Goal: Task Accomplishment & Management: Manage account settings

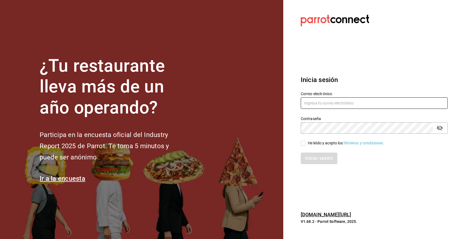
click at [330, 99] on input "text" at bounding box center [373, 102] width 147 height 11
type input "[EMAIL_ADDRESS][DOMAIN_NAME]"
click at [443, 130] on button "passwordField" at bounding box center [439, 127] width 9 height 9
click at [410, 196] on section "Datos incorrectos. Verifica que tu Correo o Contraseña estén bien escritos. Ini…" at bounding box center [371, 119] width 177 height 239
click at [314, 142] on div "He leído y acepto los Términos y condiciones." at bounding box center [346, 143] width 76 height 6
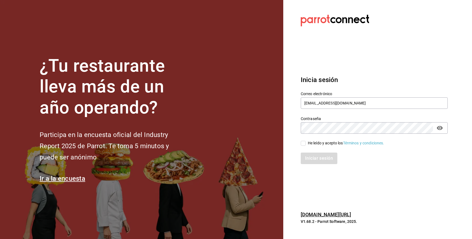
click at [305, 142] on input "He leído y acepto los Términos y condiciones." at bounding box center [302, 143] width 5 height 5
checkbox input "true"
click at [314, 151] on div "Iniciar sesión" at bounding box center [370, 155] width 153 height 18
click at [315, 154] on button "Iniciar sesión" at bounding box center [318, 157] width 37 height 11
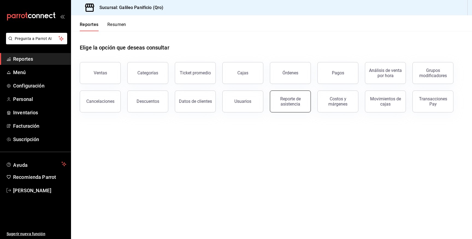
click at [290, 106] on div "Reporte de asistencia" at bounding box center [290, 101] width 34 height 10
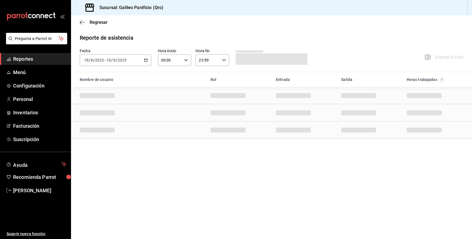
click at [142, 59] on div "[DATE] [DATE] - [DATE] [DATE]" at bounding box center [116, 59] width 72 height 11
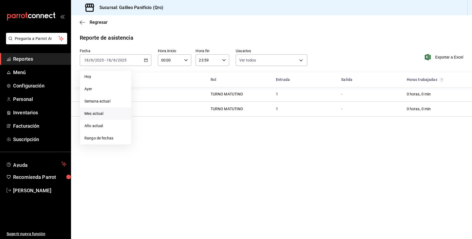
click at [113, 112] on span "Mes actual" at bounding box center [105, 114] width 42 height 6
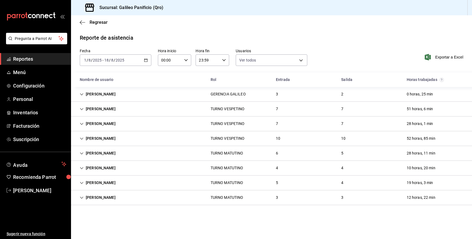
click at [128, 106] on div "[PERSON_NAME] TURNO VESPETINO 7 7 51 horas, 6 min" at bounding box center [271, 109] width 401 height 15
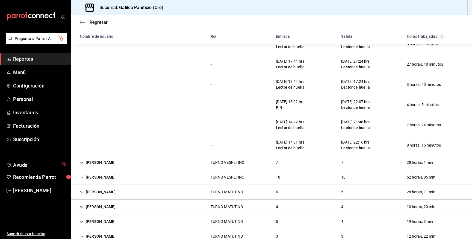
scroll to position [103, 0]
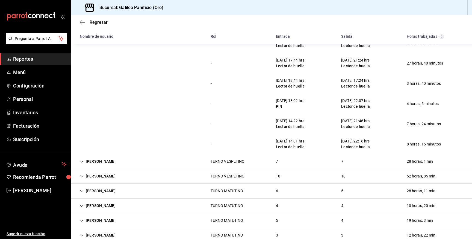
click at [150, 167] on div "[PERSON_NAME] TURNO VESPETINO 7 7 28 horas, 1 min" at bounding box center [271, 161] width 401 height 15
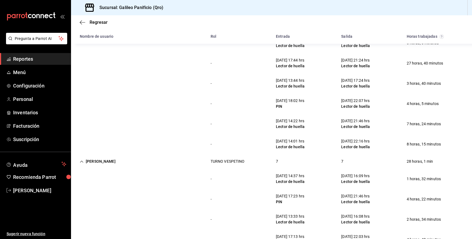
click at [147, 161] on div "[PERSON_NAME] TURNO VESPETINO 7 7 28 horas, 1 min" at bounding box center [271, 161] width 401 height 14
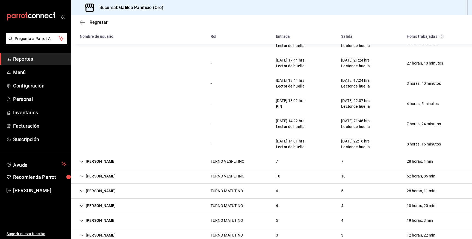
click at [147, 161] on div "[PERSON_NAME] TURNO VESPETINO 7 7 28 horas, 1 min" at bounding box center [271, 161] width 401 height 15
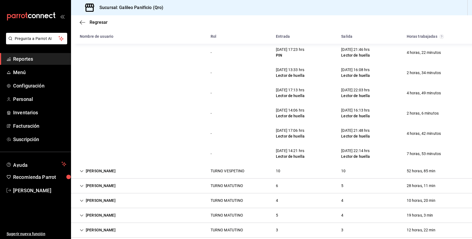
scroll to position [251, 0]
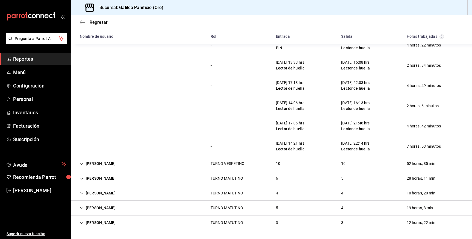
click at [125, 167] on div "[PERSON_NAME] VESPETINO 10 10 52 horas, 85 min" at bounding box center [271, 163] width 401 height 15
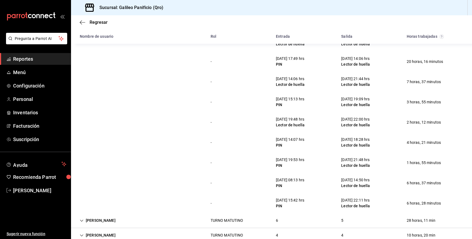
scroll to position [459, 0]
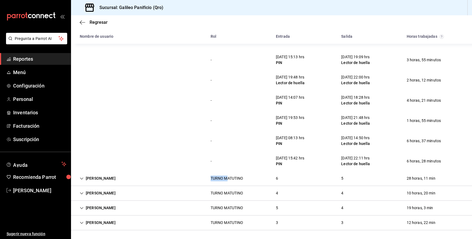
click at [226, 175] on div "TURNO MATUTINO" at bounding box center [226, 178] width 33 height 6
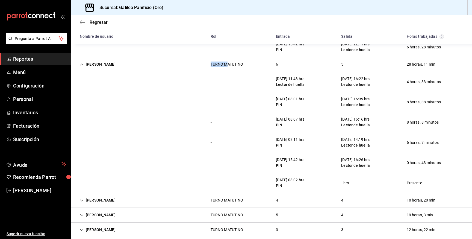
scroll to position [580, 0]
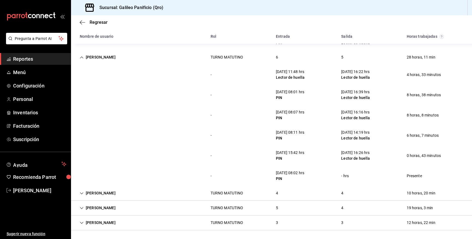
click at [117, 193] on div "[PERSON_NAME]" at bounding box center [97, 193] width 44 height 10
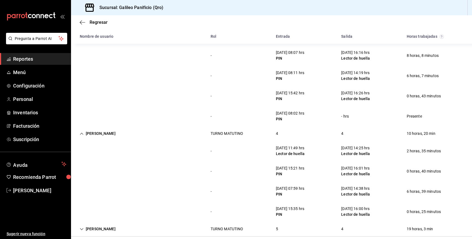
scroll to position [660, 0]
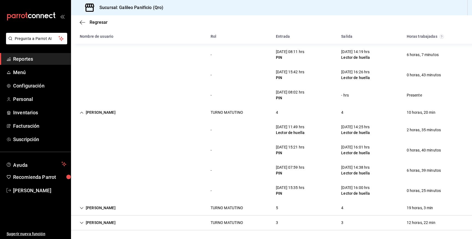
click at [126, 209] on div "[PERSON_NAME] TURNO MATUTINO 5 4 19 horas, 3 min" at bounding box center [271, 207] width 401 height 15
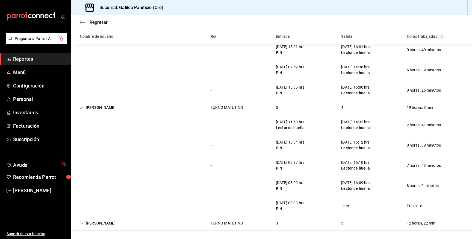
scroll to position [761, 0]
click at [104, 223] on div "[PERSON_NAME]" at bounding box center [97, 222] width 44 height 10
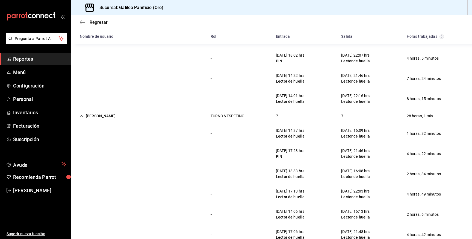
scroll to position [0, 0]
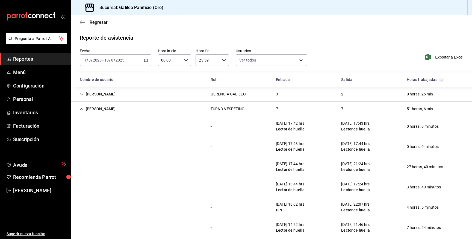
click at [94, 106] on div "[PERSON_NAME]" at bounding box center [97, 109] width 44 height 10
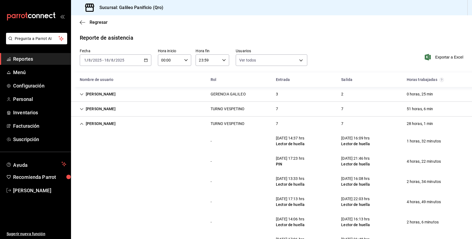
click at [98, 123] on div "[PERSON_NAME]" at bounding box center [97, 123] width 44 height 10
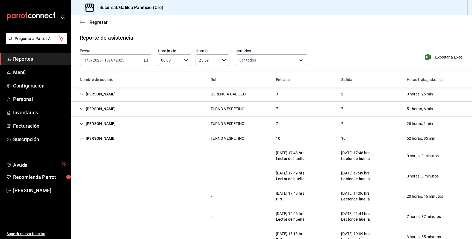
click at [98, 138] on div "[PERSON_NAME]" at bounding box center [97, 138] width 44 height 10
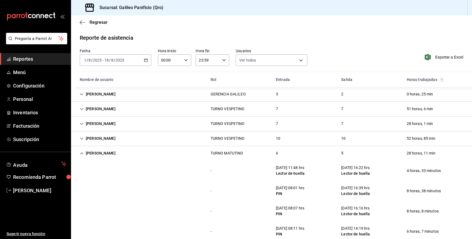
click at [103, 154] on div "[PERSON_NAME]" at bounding box center [97, 153] width 44 height 10
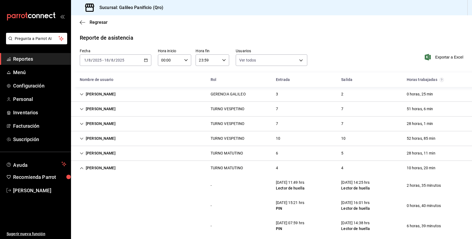
click at [108, 167] on div "[PERSON_NAME]" at bounding box center [97, 168] width 44 height 10
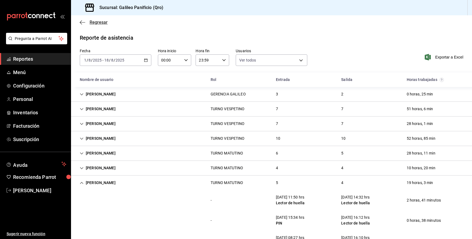
click at [94, 22] on span "Regresar" at bounding box center [99, 22] width 18 height 5
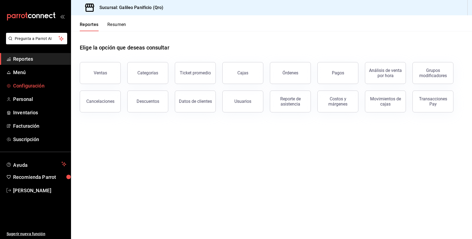
click at [33, 89] on link "Configuración" at bounding box center [35, 86] width 71 height 12
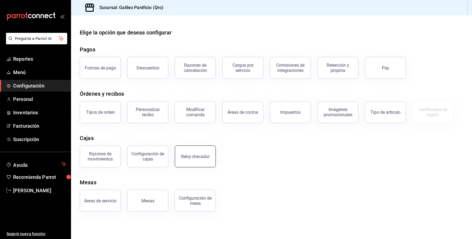
click at [186, 157] on div "Reloj checador" at bounding box center [195, 156] width 28 height 5
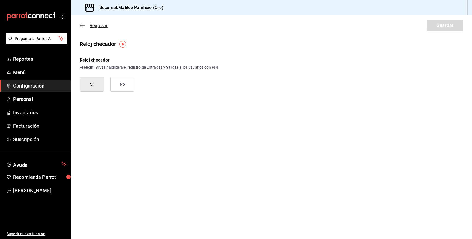
click at [83, 26] on icon "button" at bounding box center [82, 25] width 5 height 5
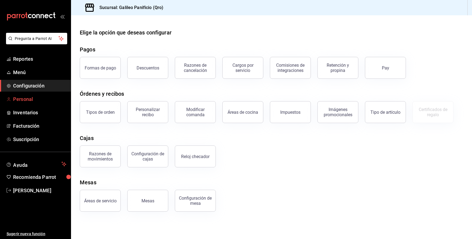
click at [34, 100] on span "Personal" at bounding box center [39, 98] width 53 height 7
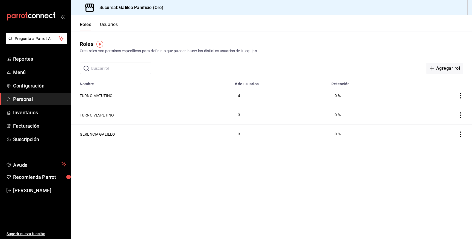
click at [107, 28] on button "Usuarios" at bounding box center [109, 26] width 18 height 9
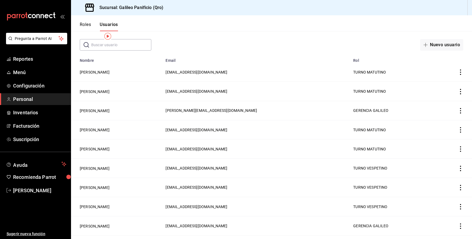
scroll to position [24, 0]
click at [460, 128] on icon "actions" at bounding box center [459, 129] width 5 height 5
click at [448, 136] on li "Eliminar" at bounding box center [440, 136] width 46 height 15
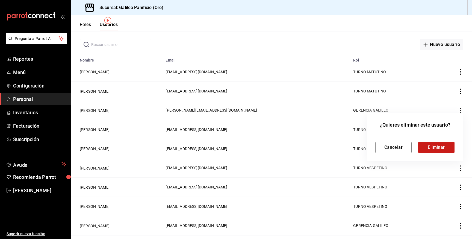
click at [442, 145] on button "Eliminar" at bounding box center [436, 146] width 36 height 11
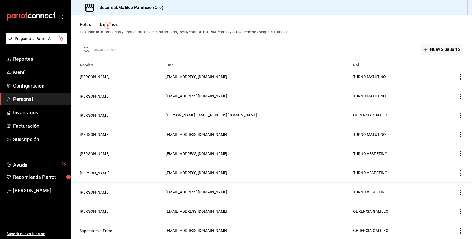
scroll to position [0, 0]
